Goal: Task Accomplishment & Management: Use online tool/utility

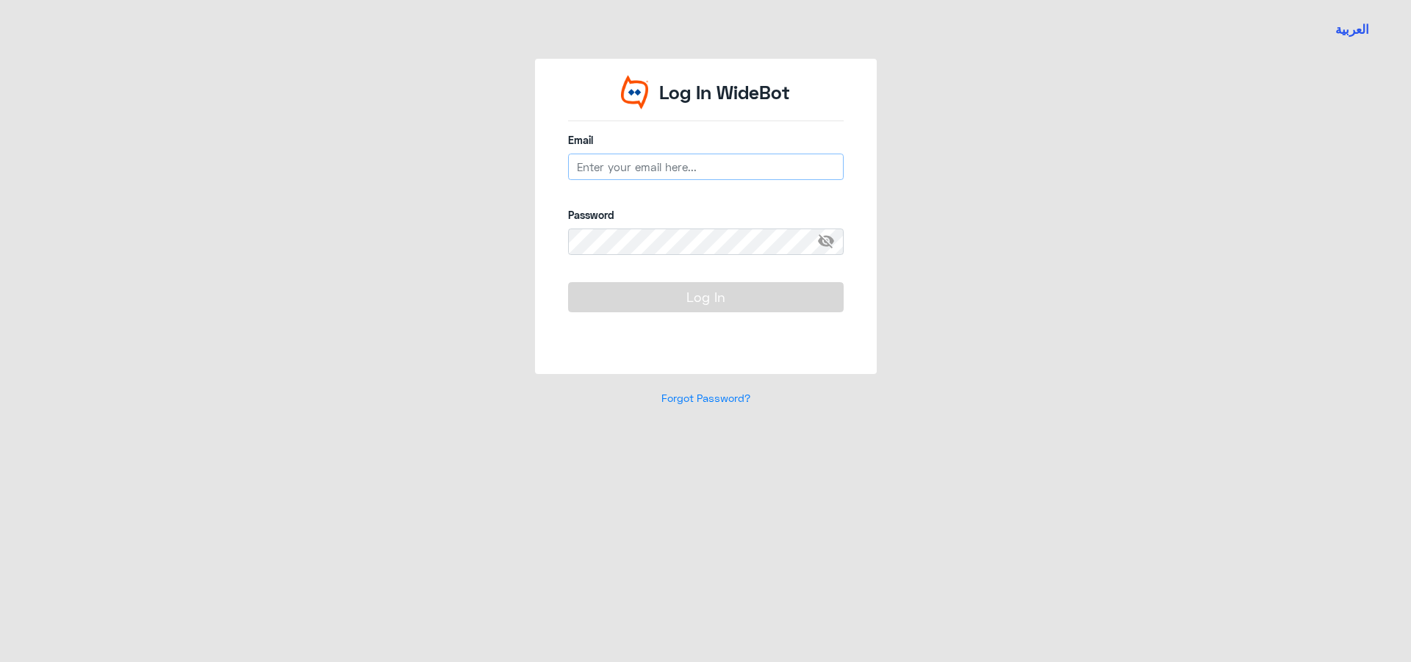
click at [632, 170] on input "email" at bounding box center [706, 167] width 276 height 26
paste input "[EMAIL_ADDRESS][DOMAIN_NAME]"
type input "[EMAIL_ADDRESS][DOMAIN_NAME]"
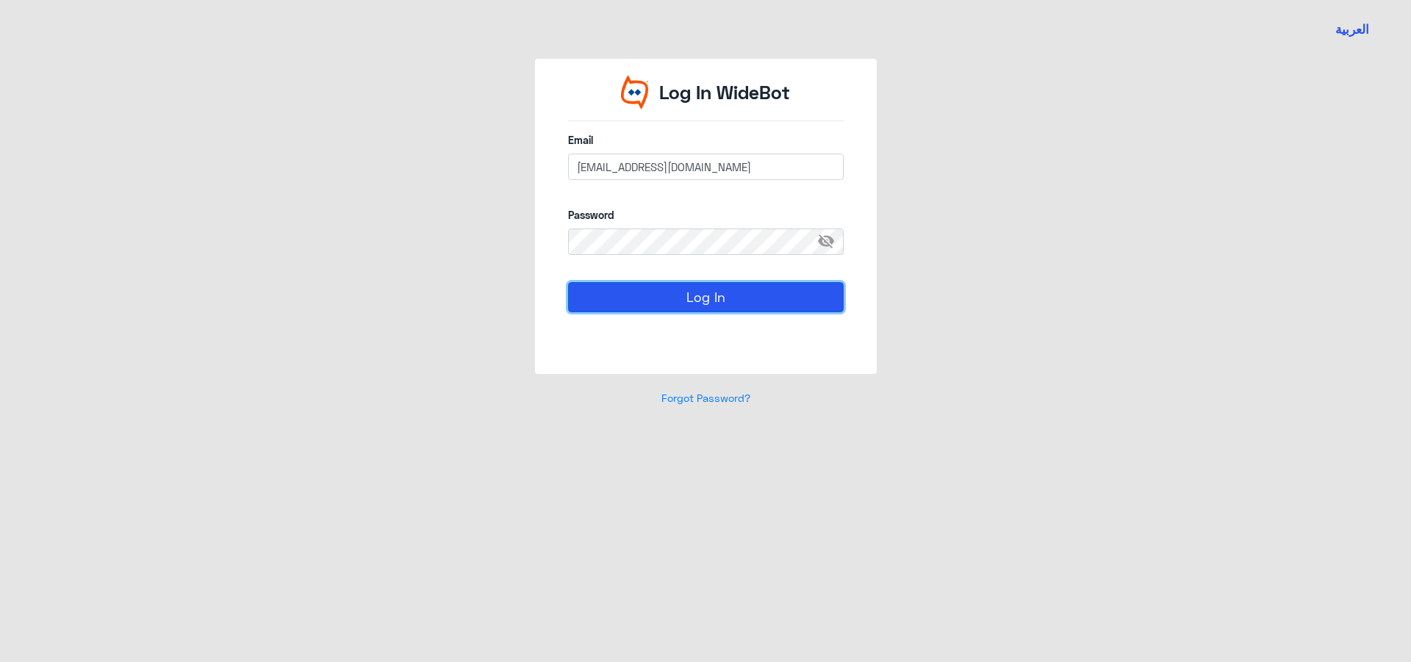
click at [647, 292] on button "Log In" at bounding box center [706, 296] width 276 height 29
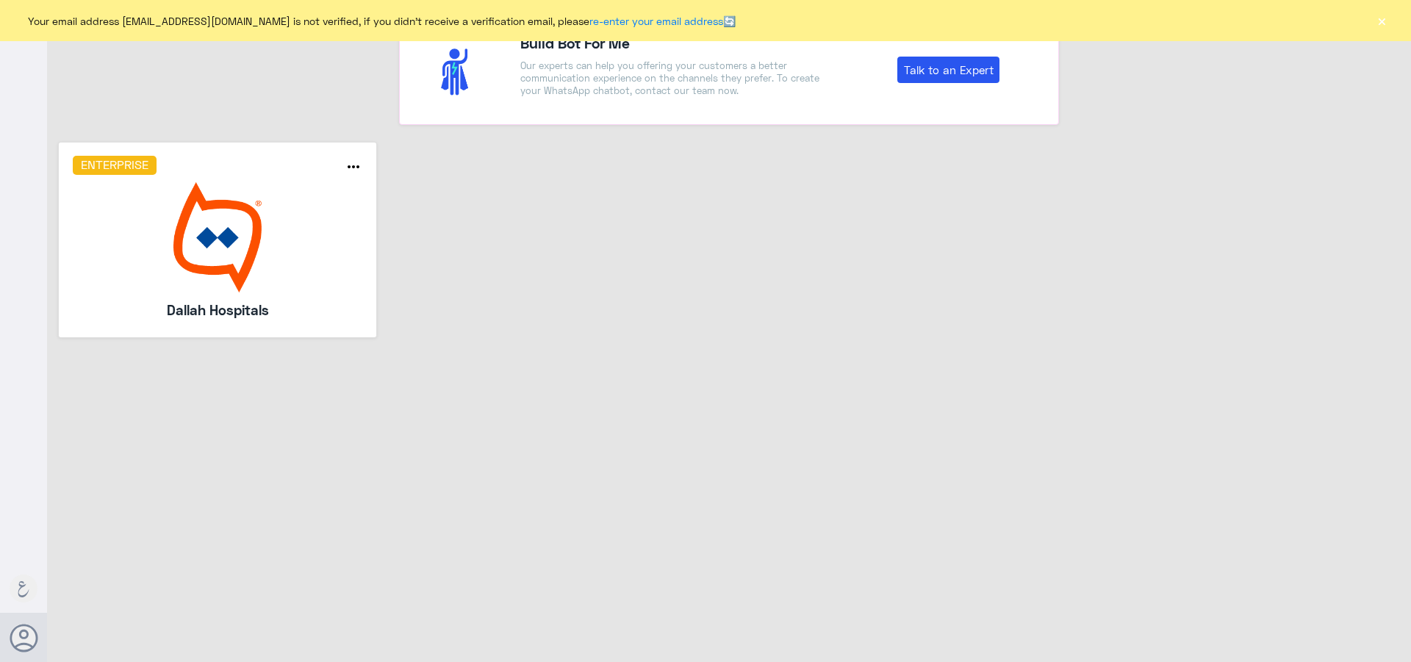
click at [1019, 177] on div "Enterprise more_horiz Dallah Hospitals" at bounding box center [729, 245] width 1364 height 207
click at [223, 209] on img at bounding box center [218, 237] width 290 height 110
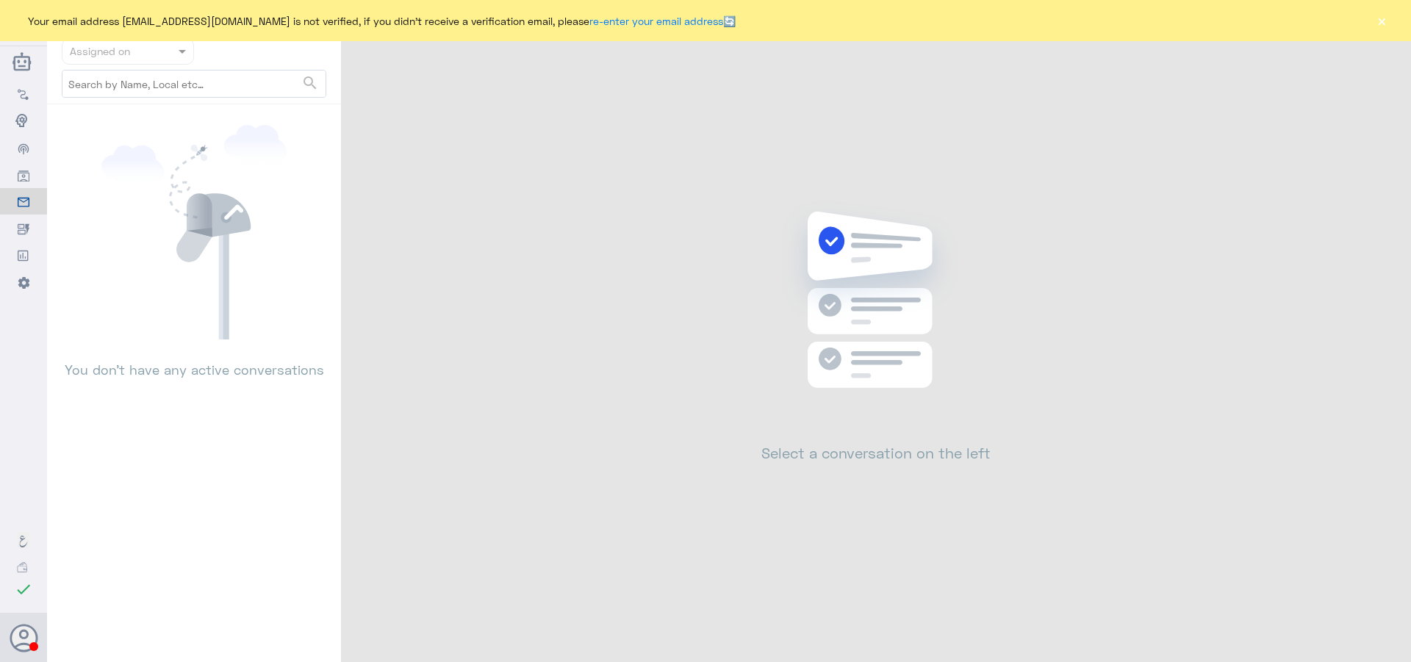
click at [1382, 21] on button "×" at bounding box center [1381, 20] width 15 height 15
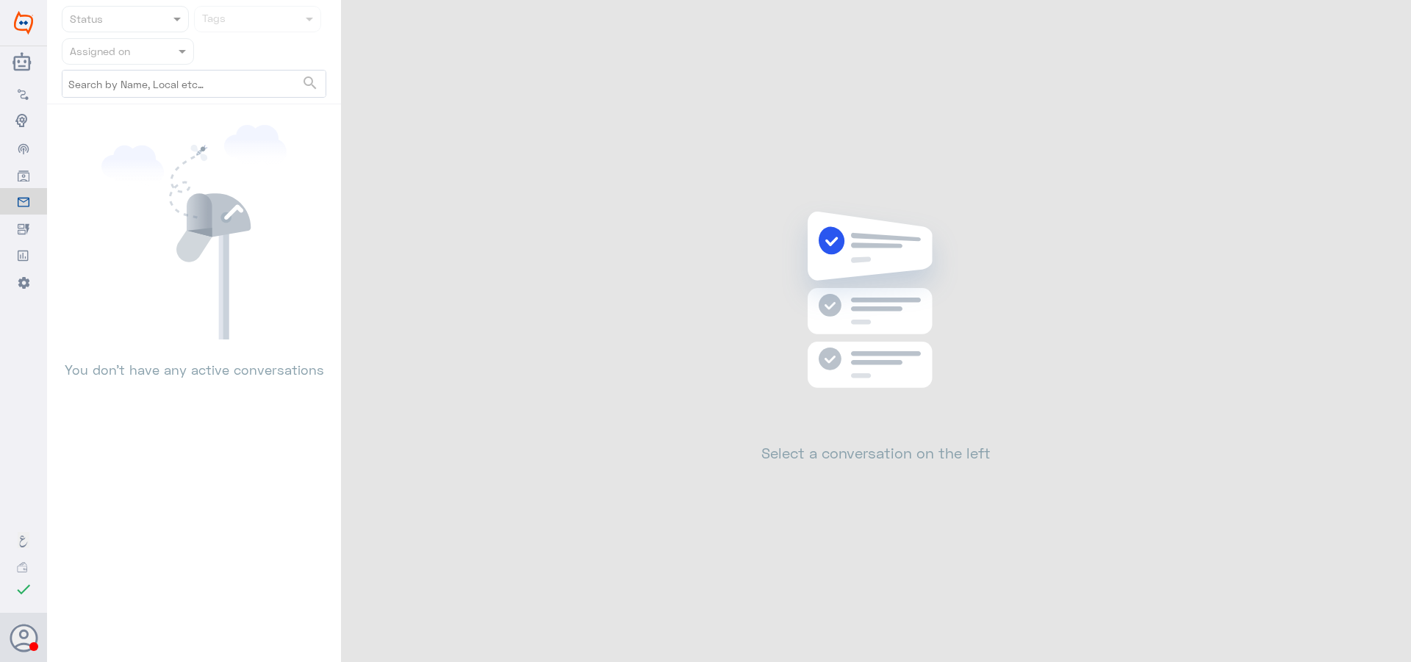
click at [156, 52] on div at bounding box center [127, 51] width 131 height 17
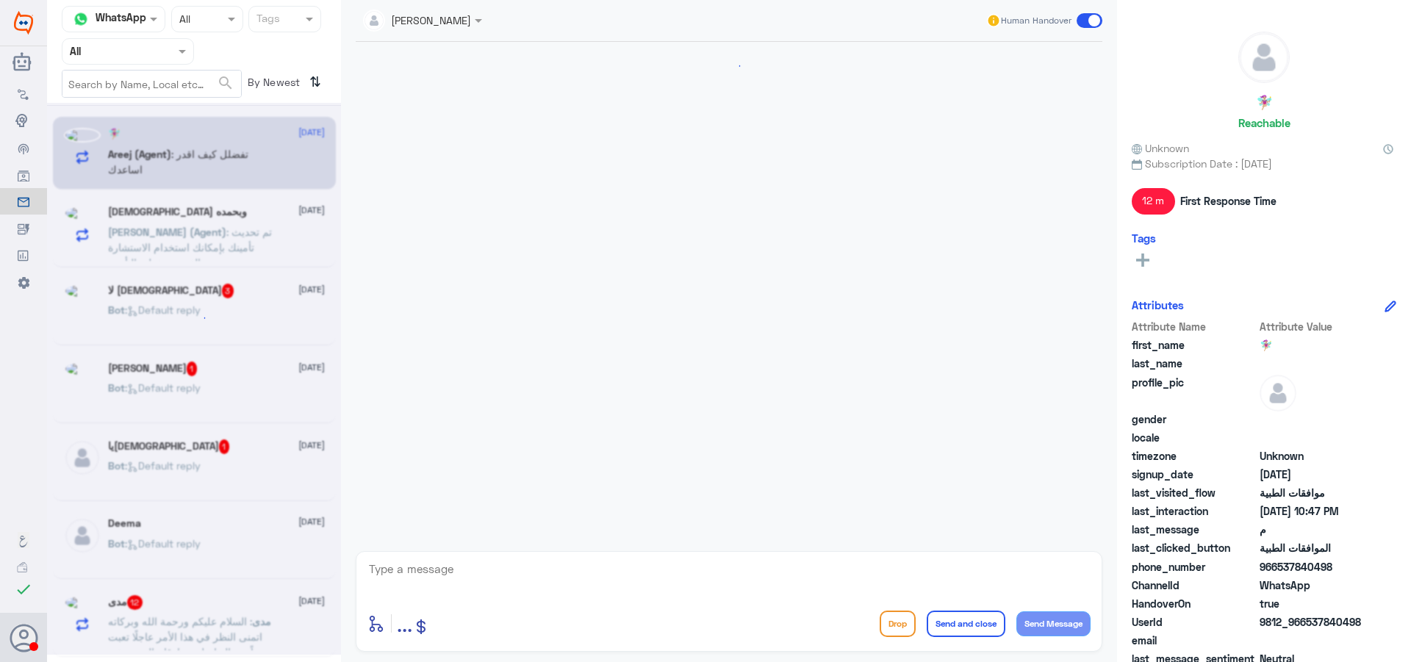
click at [151, 58] on input "text" at bounding box center [110, 51] width 81 height 17
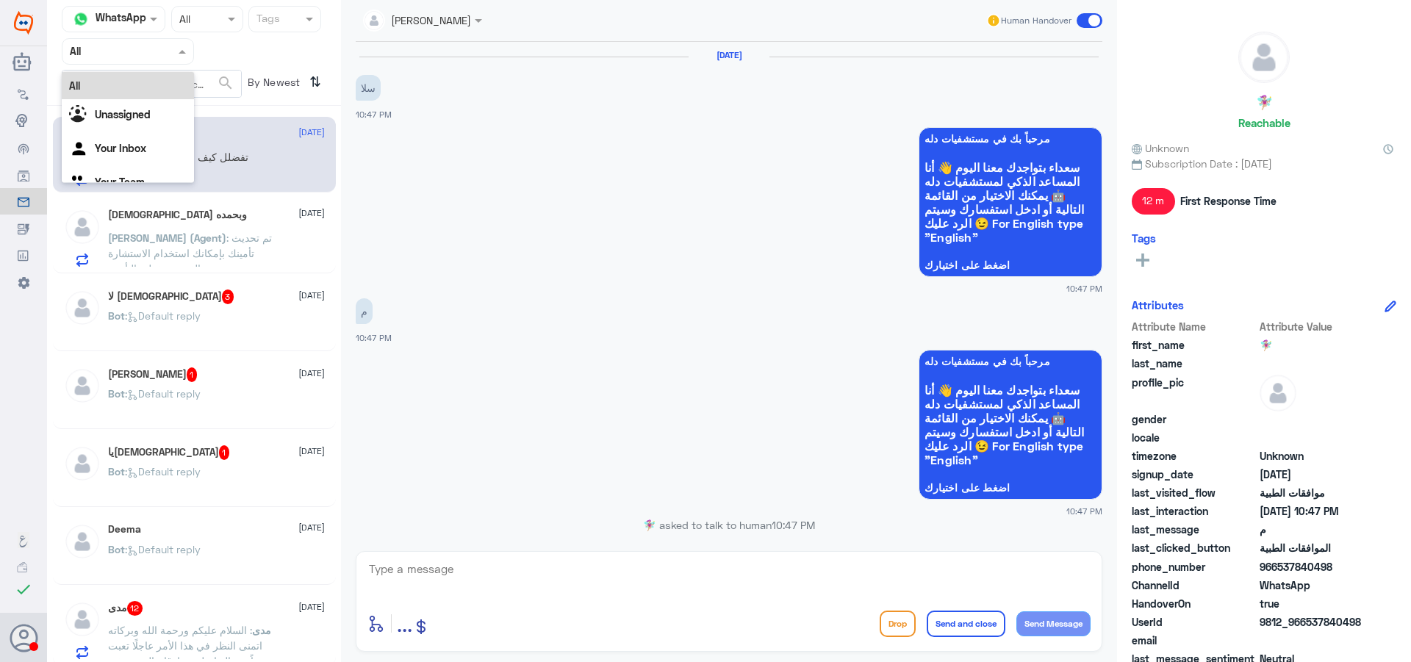
scroll to position [961, 0]
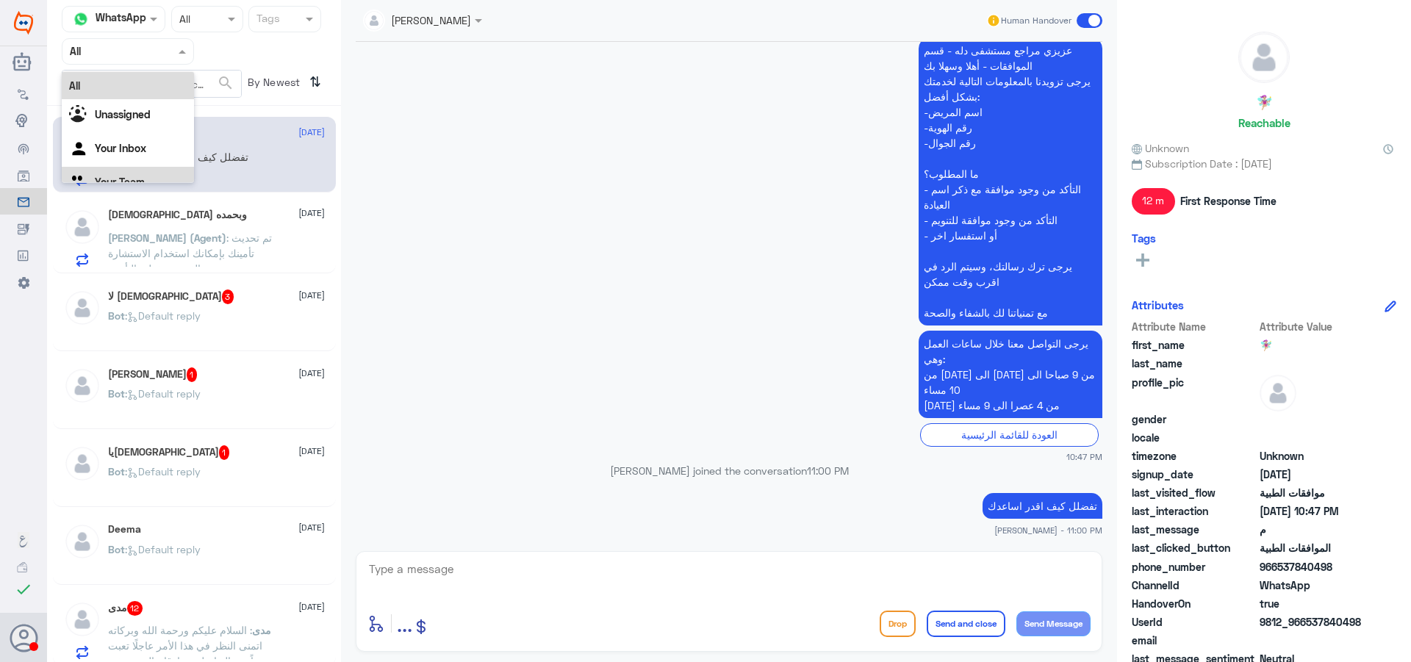
click at [140, 179] on Team "Your Team" at bounding box center [120, 182] width 50 height 12
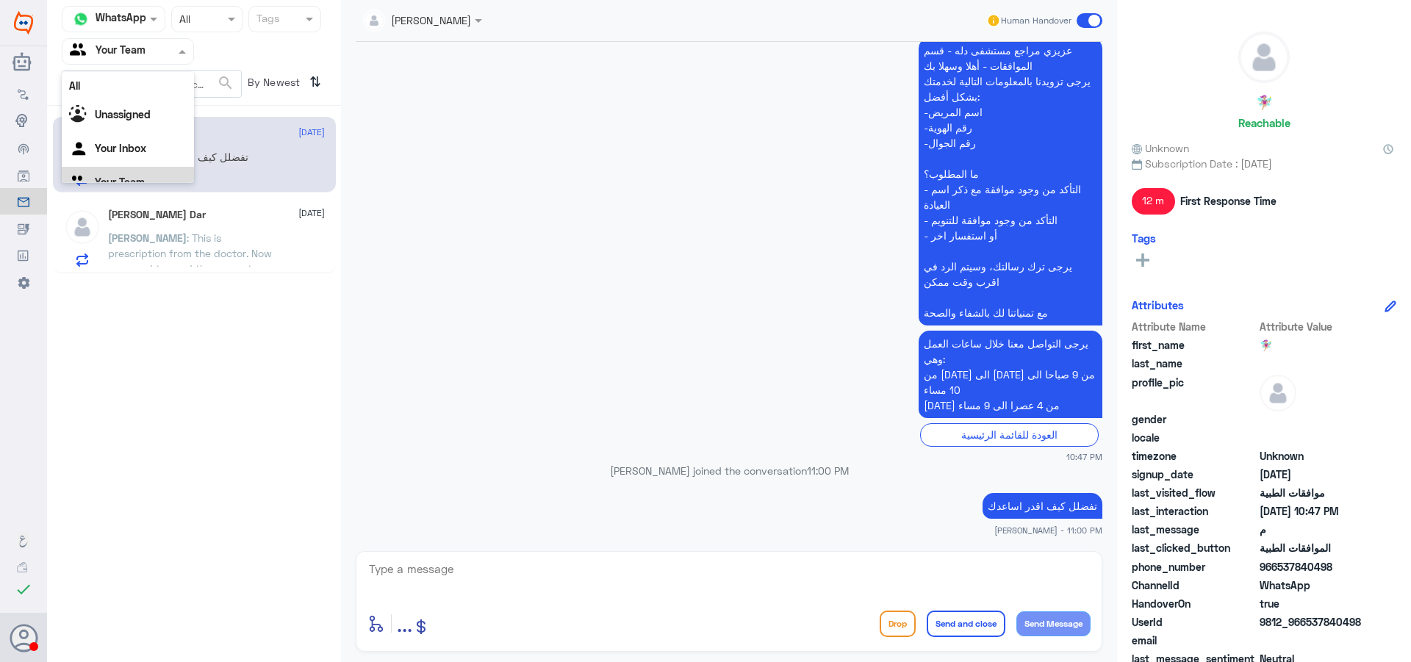
click at [107, 46] on input "text" at bounding box center [110, 51] width 81 height 17
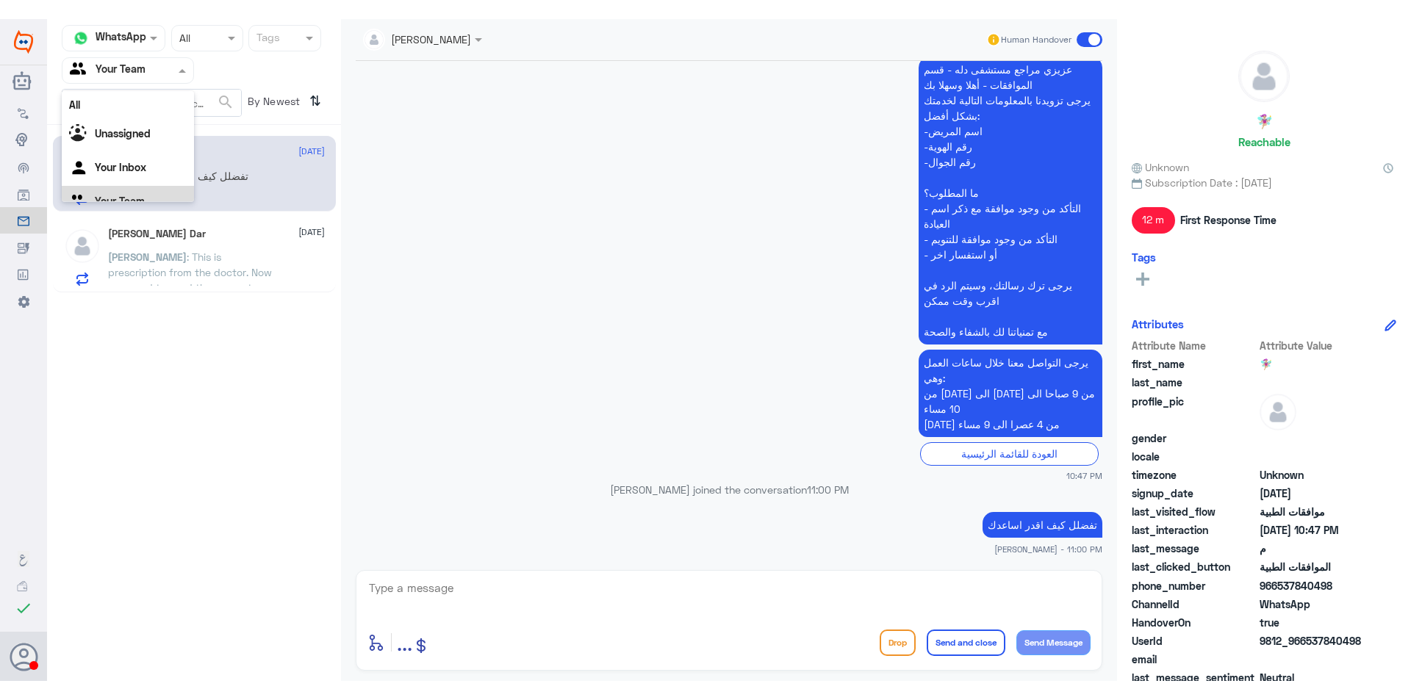
scroll to position [18, 0]
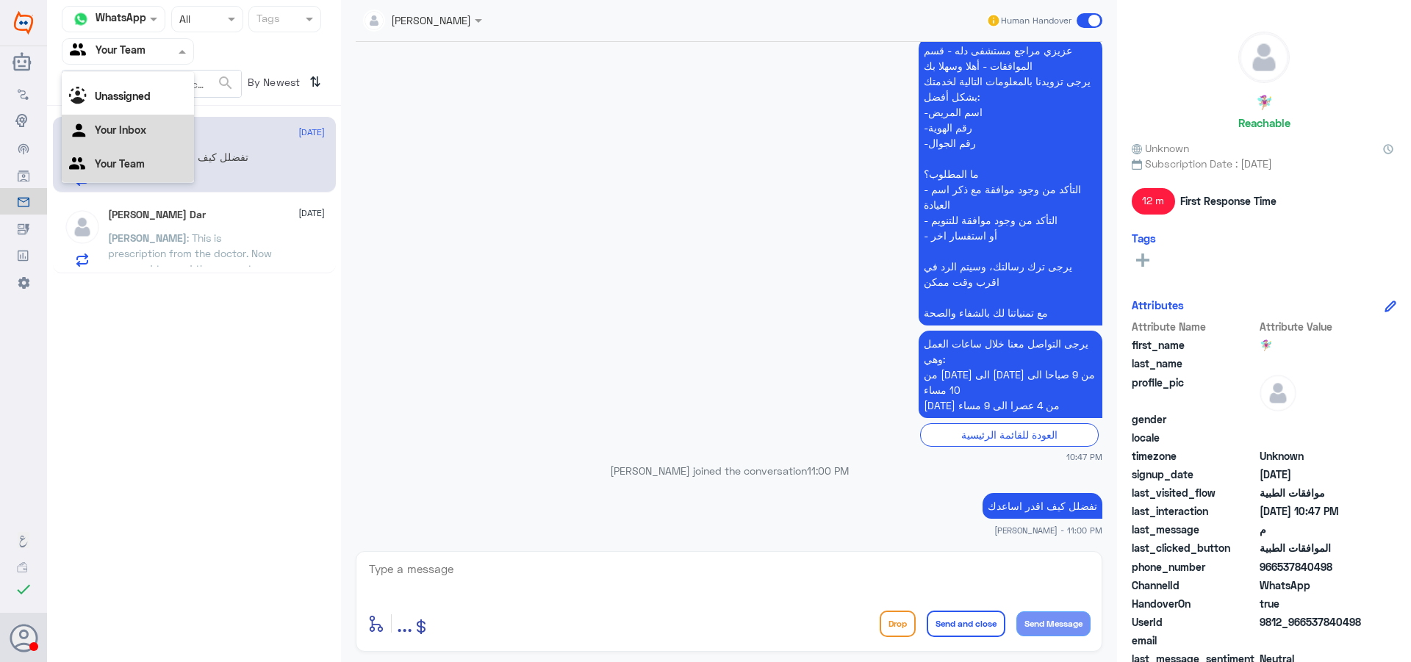
click at [126, 126] on Inbox "Your Inbox" at bounding box center [120, 129] width 51 height 12
